Goal: Transaction & Acquisition: Purchase product/service

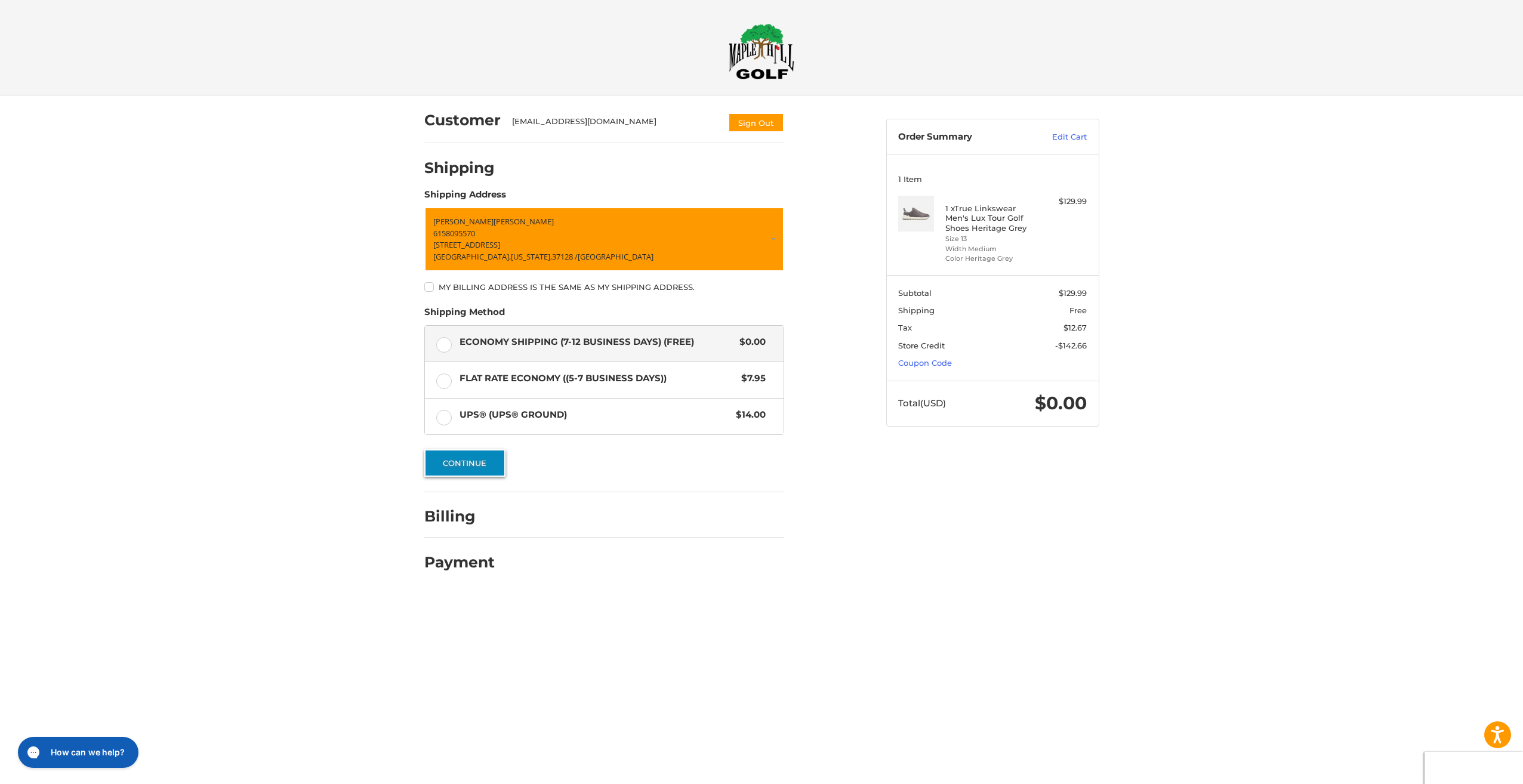
click at [489, 468] on button "Continue" at bounding box center [465, 463] width 81 height 28
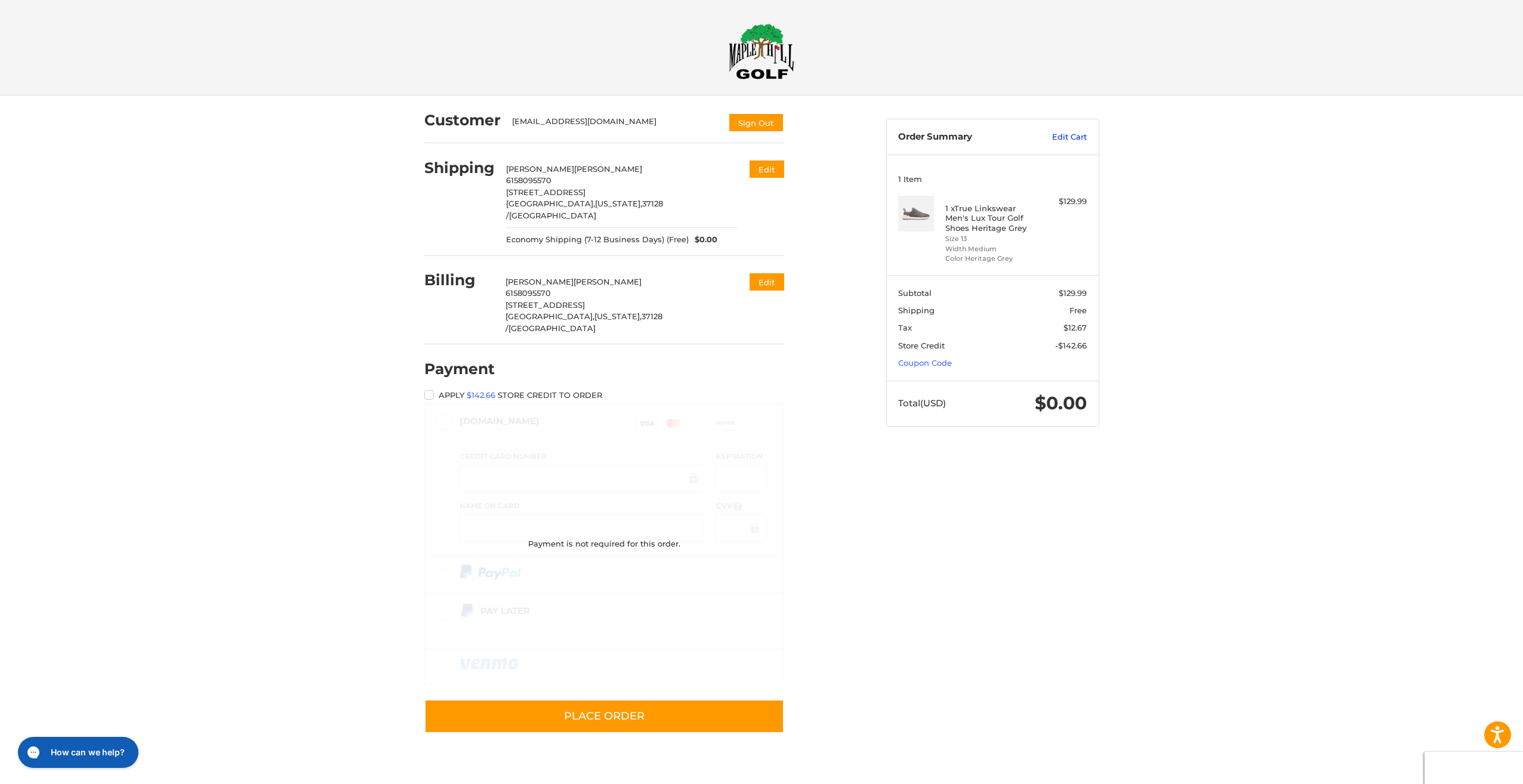
click at [1078, 140] on link "Edit Cart" at bounding box center [1055, 137] width 60 height 12
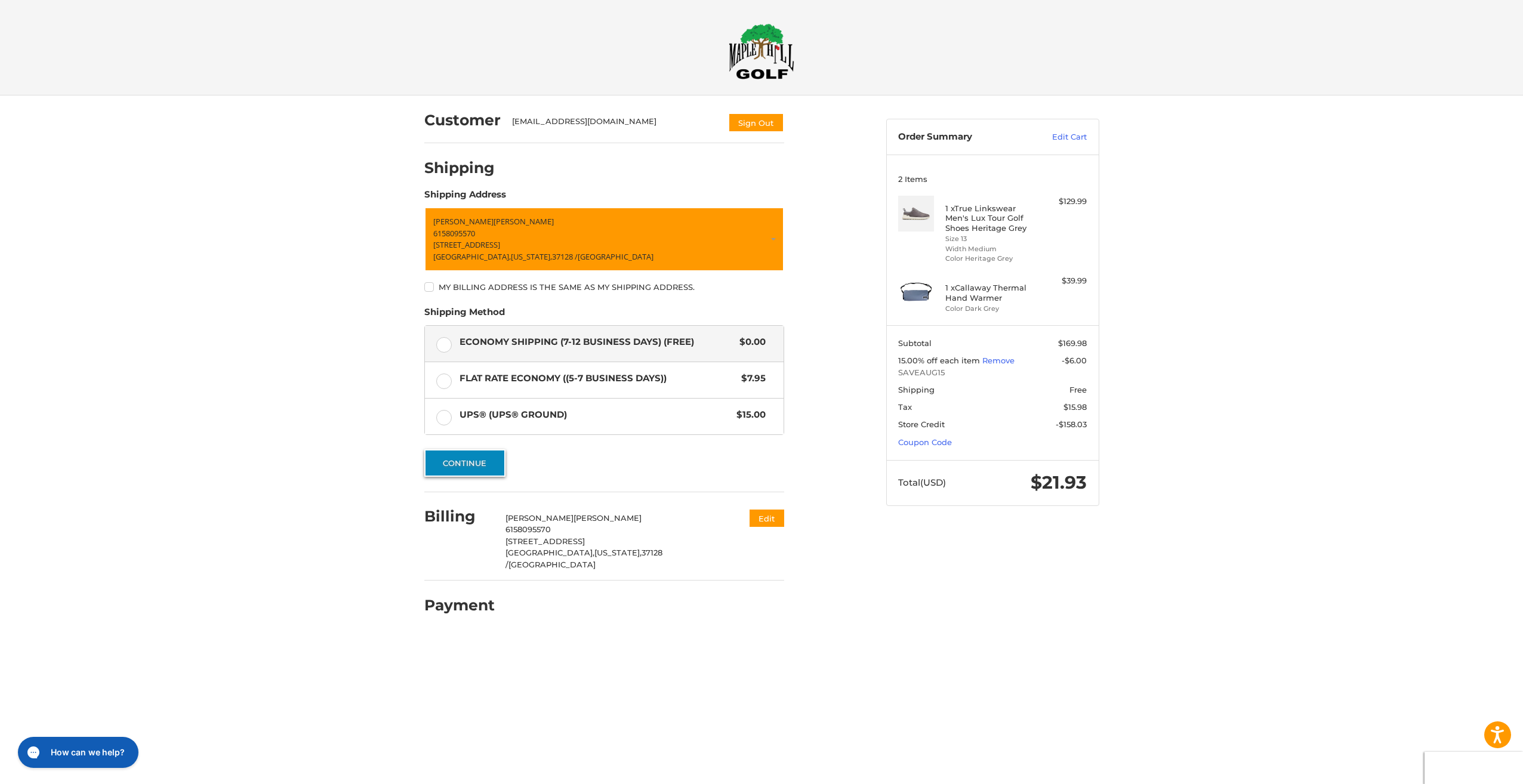
click at [476, 465] on button "Continue" at bounding box center [465, 463] width 81 height 28
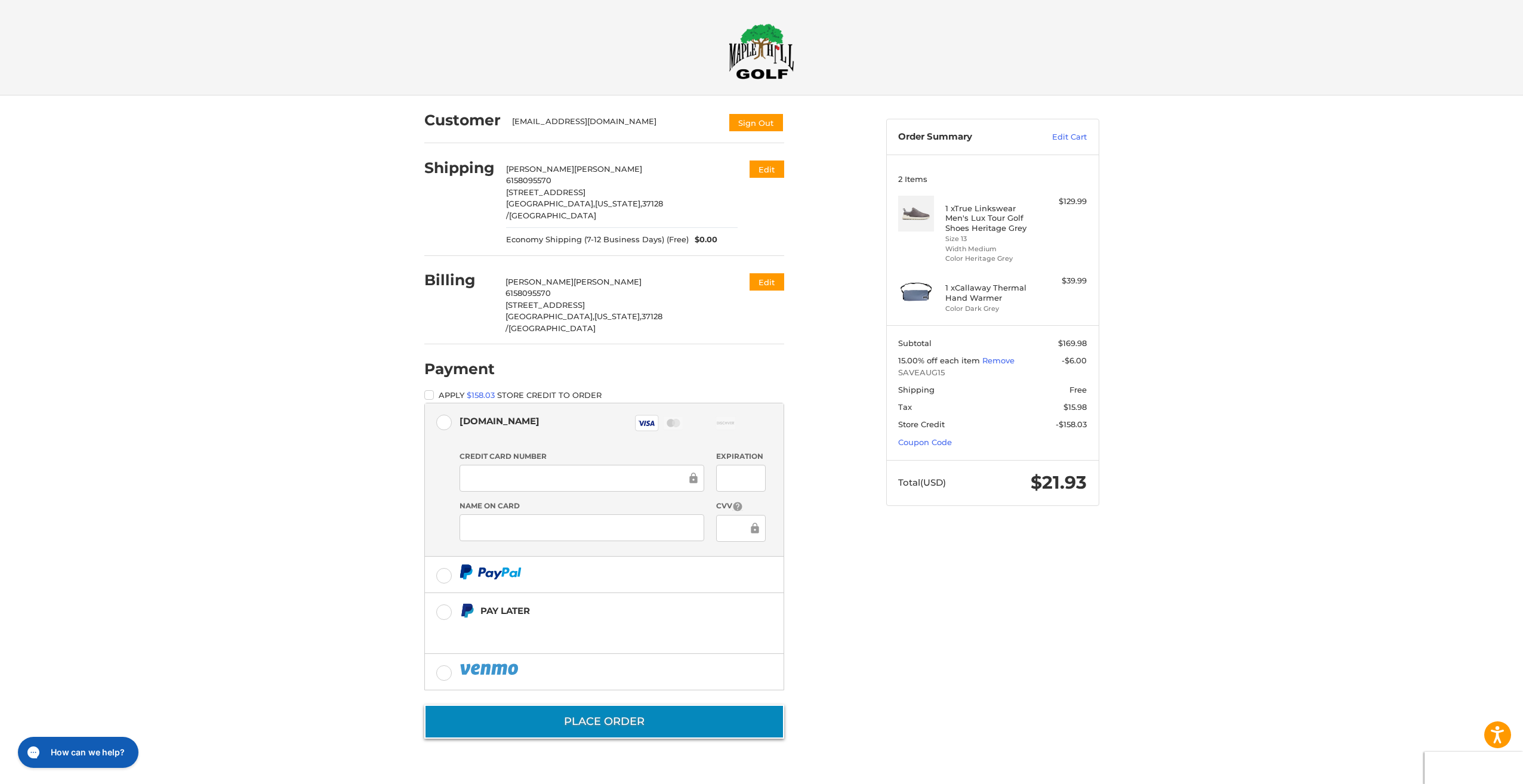
click at [624, 704] on button "Place Order" at bounding box center [604, 721] width 360 height 34
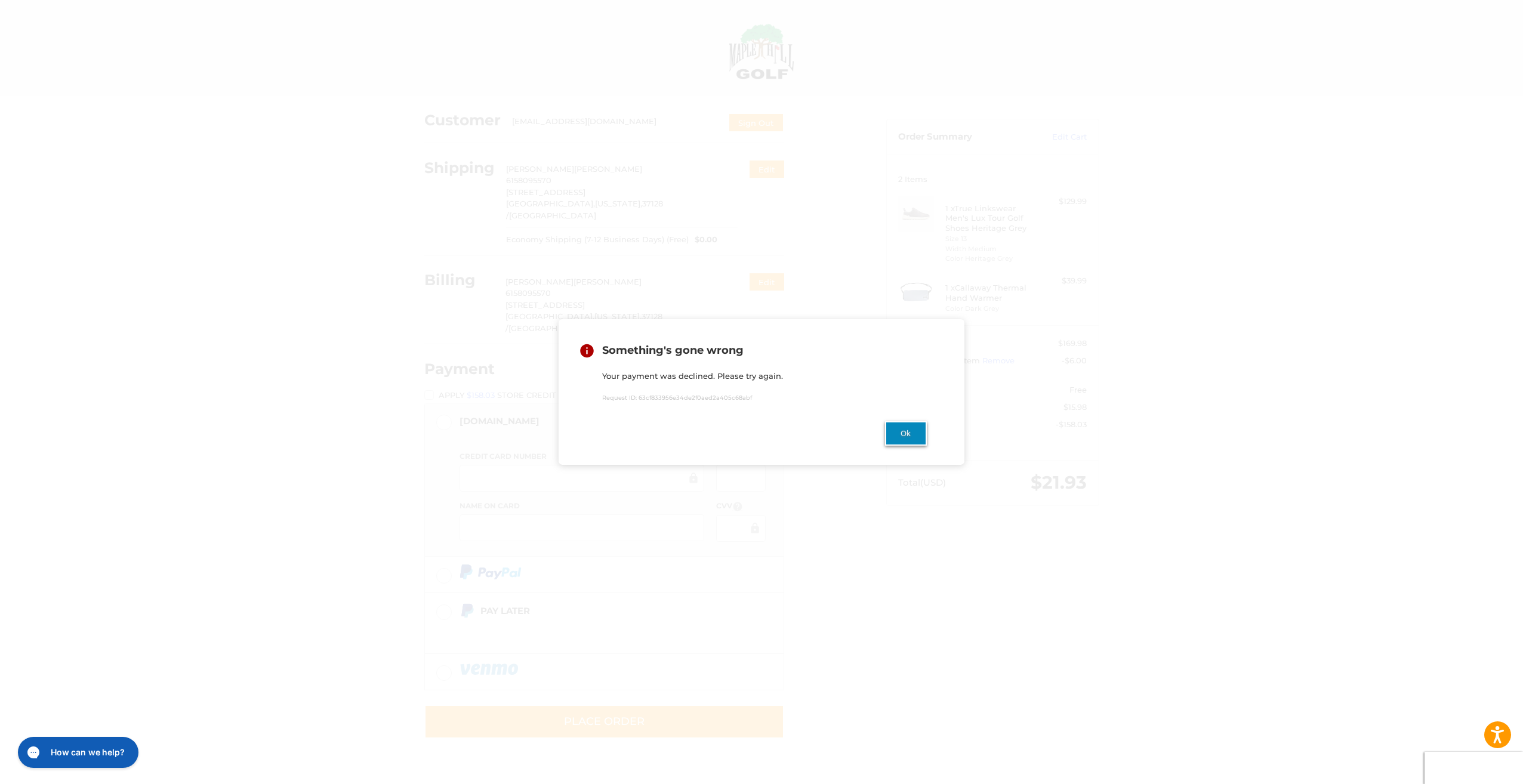
click at [911, 439] on button "Ok" at bounding box center [906, 433] width 41 height 25
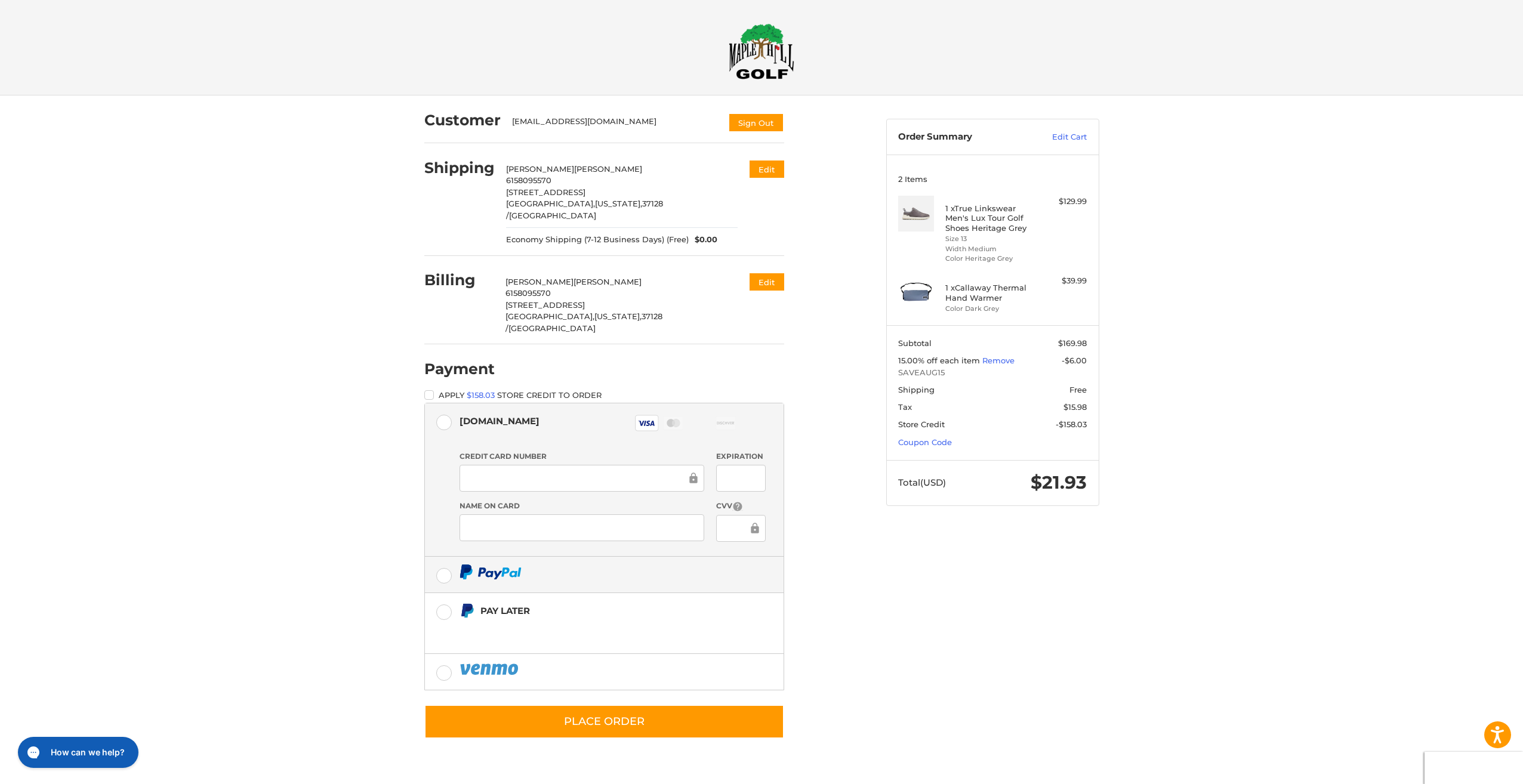
click at [444, 556] on label at bounding box center [605, 574] width 359 height 36
